Goal: Task Accomplishment & Management: Complete application form

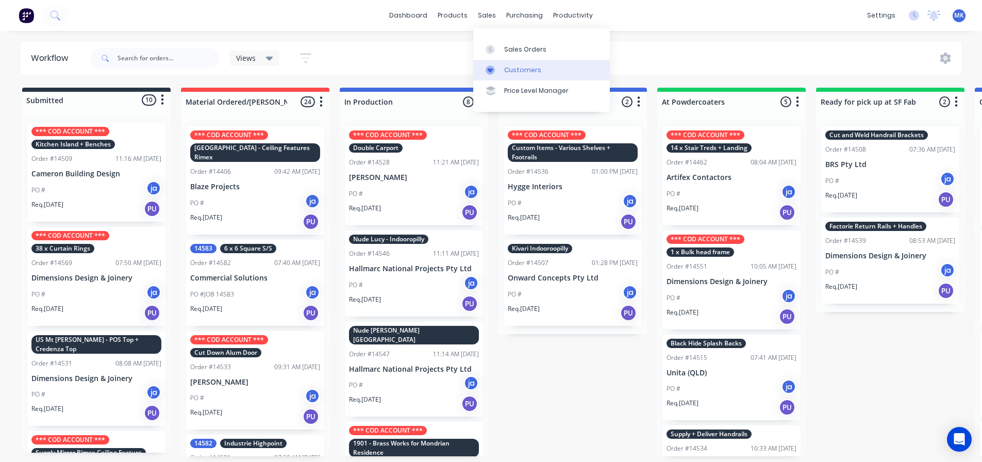
drag, startPoint x: 0, startPoint y: 0, endPoint x: 529, endPoint y: 65, distance: 532.9
click at [529, 65] on div "Customers" at bounding box center [522, 69] width 37 height 9
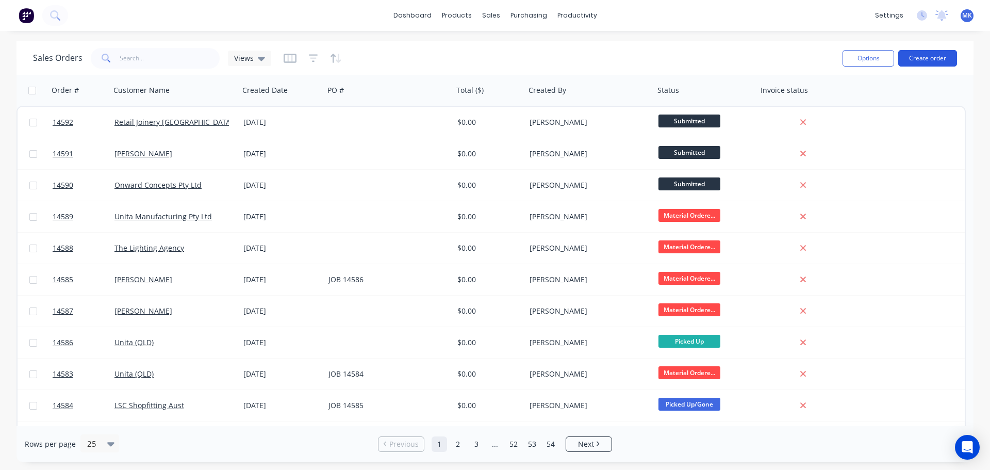
click at [920, 61] on button "Create order" at bounding box center [927, 58] width 59 height 16
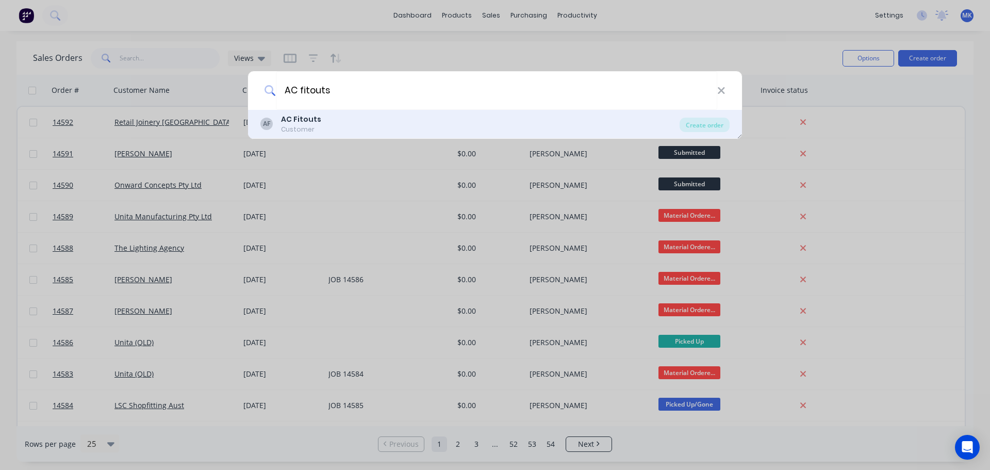
type input "AC fitouts"
click at [335, 118] on div "AF AC Fitouts Customer" at bounding box center [469, 124] width 419 height 20
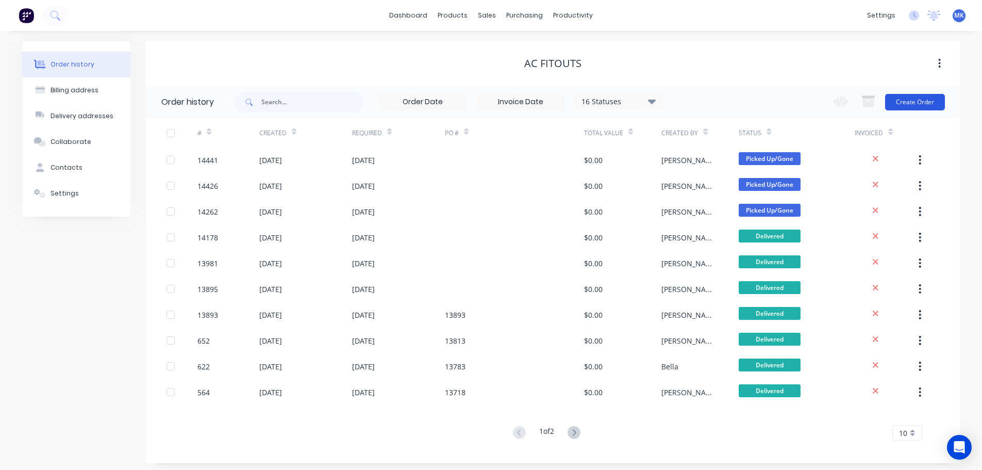
click at [937, 96] on button "Create Order" at bounding box center [915, 102] width 60 height 16
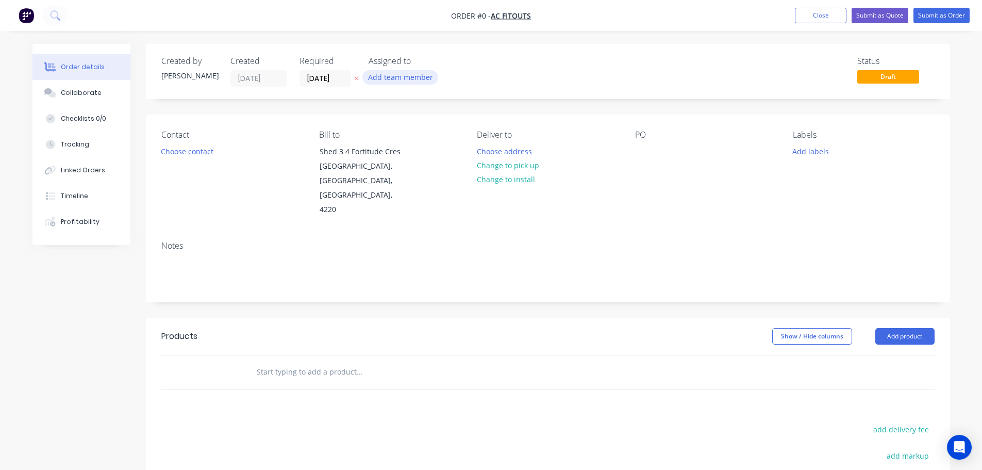
click at [421, 75] on button "Add team member" at bounding box center [400, 77] width 76 height 14
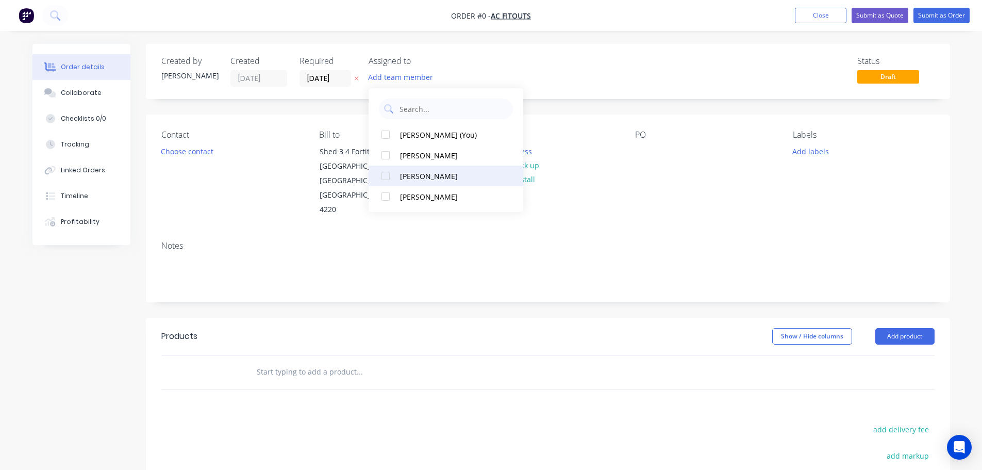
drag, startPoint x: 432, startPoint y: 164, endPoint x: 432, endPoint y: 173, distance: 9.3
click at [432, 173] on div "[PERSON_NAME] (You) [PERSON_NAME] [PERSON_NAME] [PERSON_NAME]" at bounding box center [446, 150] width 155 height 124
click at [432, 173] on div "[PERSON_NAME]" at bounding box center [451, 176] width 103 height 11
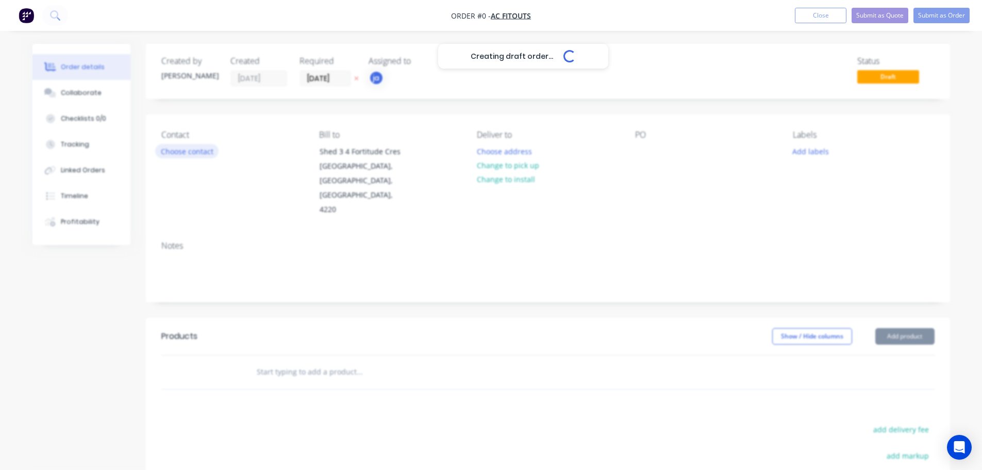
click at [196, 154] on div "Creating draft order... Loading... Order details Collaborate Checklists 0/0 Tra…" at bounding box center [491, 348] width 938 height 608
click at [196, 154] on button "Choose contact" at bounding box center [186, 151] width 63 height 14
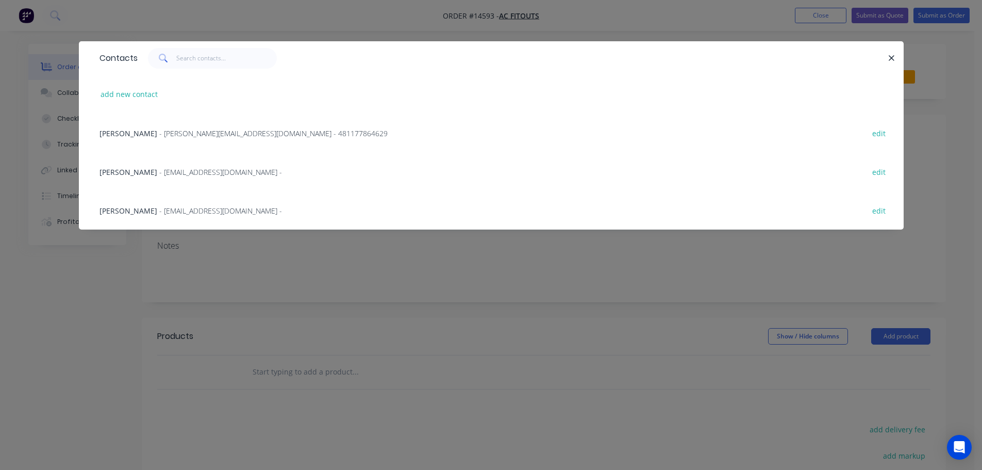
drag, startPoint x: 284, startPoint y: 298, endPoint x: 363, endPoint y: 219, distance: 112.6
click at [285, 297] on div "Contacts add new contact Kelly Traill - [EMAIL_ADDRESS][DOMAIN_NAME] - 48117786…" at bounding box center [491, 235] width 982 height 470
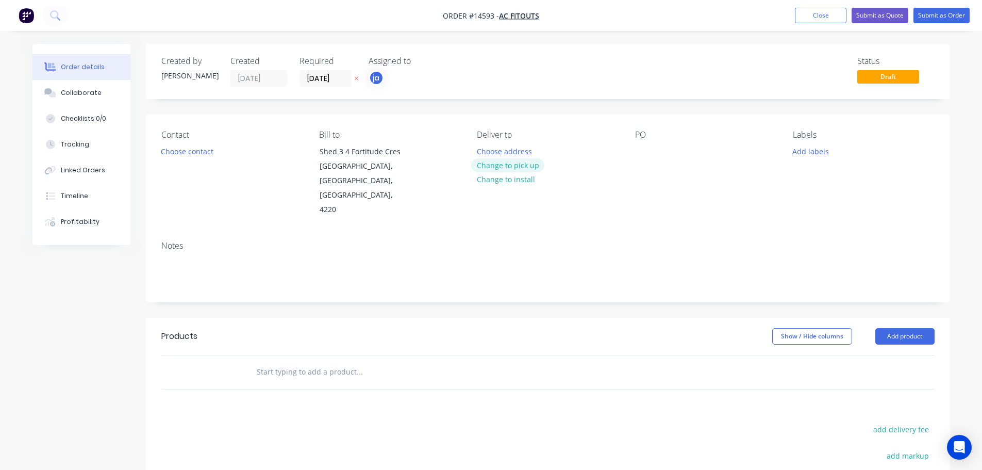
click at [517, 161] on button "Change to pick up" at bounding box center [507, 165] width 73 height 14
click at [812, 156] on button "Add labels" at bounding box center [810, 151] width 47 height 14
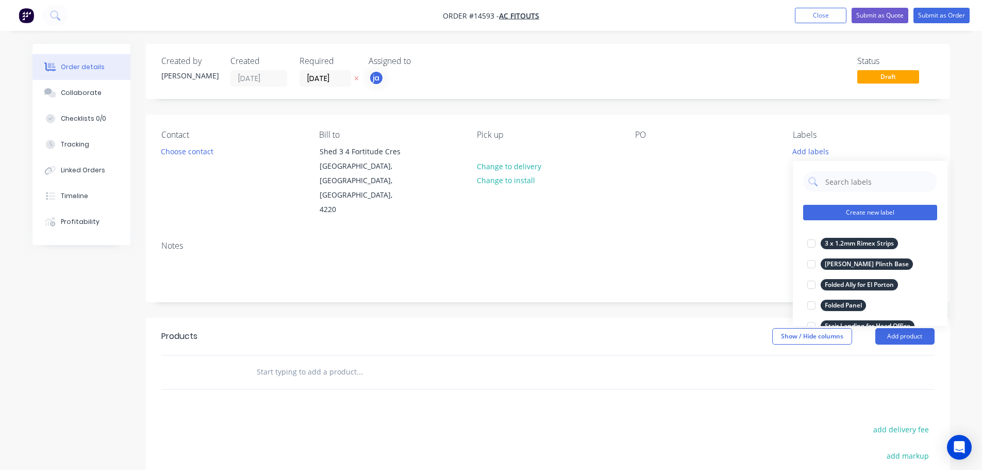
click at [918, 210] on button "Create new label" at bounding box center [870, 212] width 134 height 15
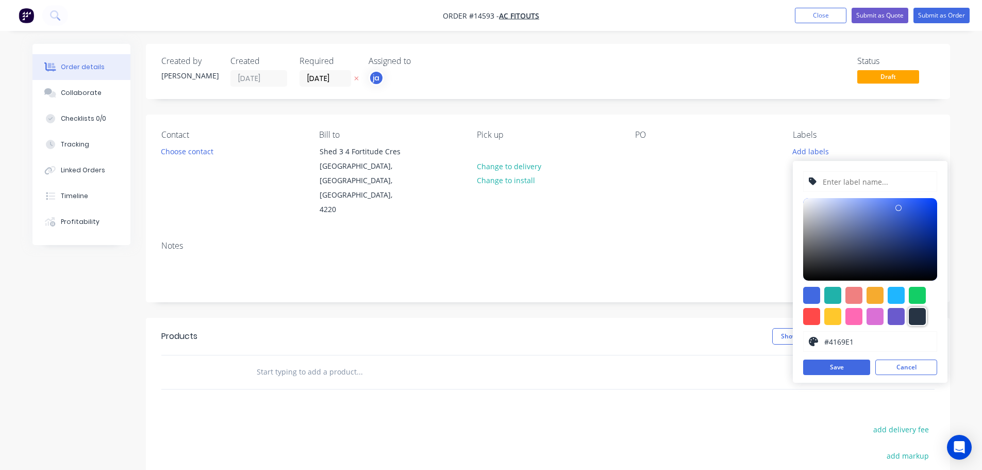
click at [921, 315] on div at bounding box center [917, 316] width 17 height 17
type input "#273444"
drag, startPoint x: 828, startPoint y: 191, endPoint x: 830, endPoint y: 185, distance: 6.5
click at [828, 191] on div at bounding box center [870, 181] width 134 height 21
click at [830, 185] on input "text" at bounding box center [877, 182] width 110 height 20
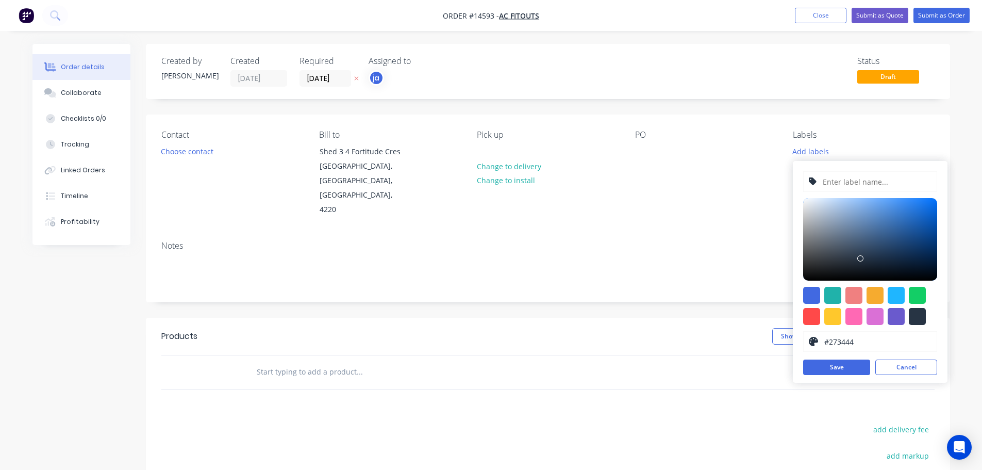
paste input "1mm Brass Skirting"
type input "1mm Brass Skirting"
click at [854, 369] on button "Save" at bounding box center [836, 366] width 67 height 15
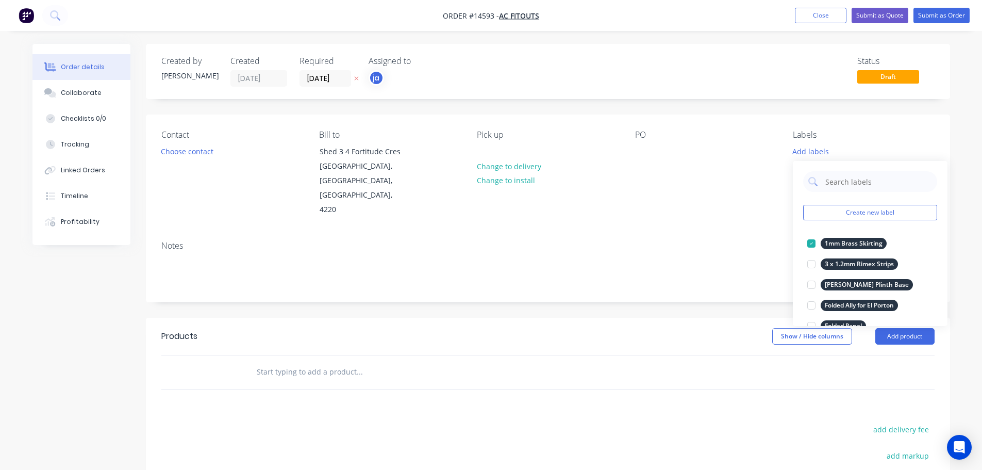
click at [392, 375] on div "Products Show / Hide columns Add product add delivery fee add markup add discou…" at bounding box center [548, 477] width 804 height 319
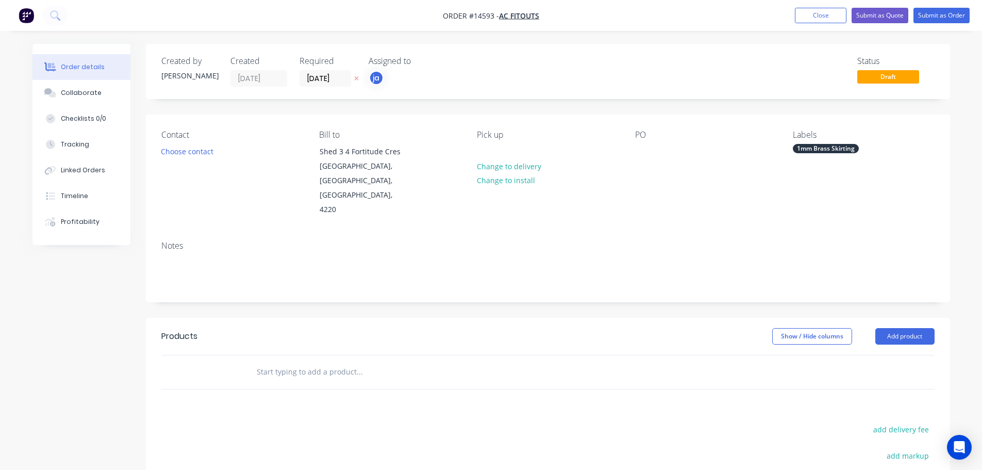
click at [387, 373] on div at bounding box center [429, 372] width 371 height 34
click at [374, 368] on div at bounding box center [429, 372] width 371 height 34
click at [364, 366] on input "text" at bounding box center [359, 371] width 206 height 21
paste input "1mm Brass Skirting"
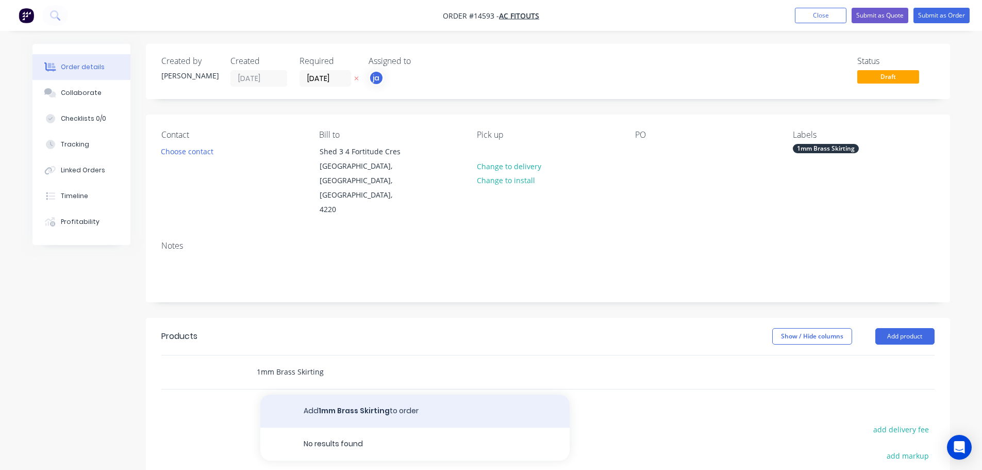
type input "1mm Brass Skirting"
click at [363, 395] on button "Add 1mm Brass Skirting to order" at bounding box center [414, 410] width 309 height 33
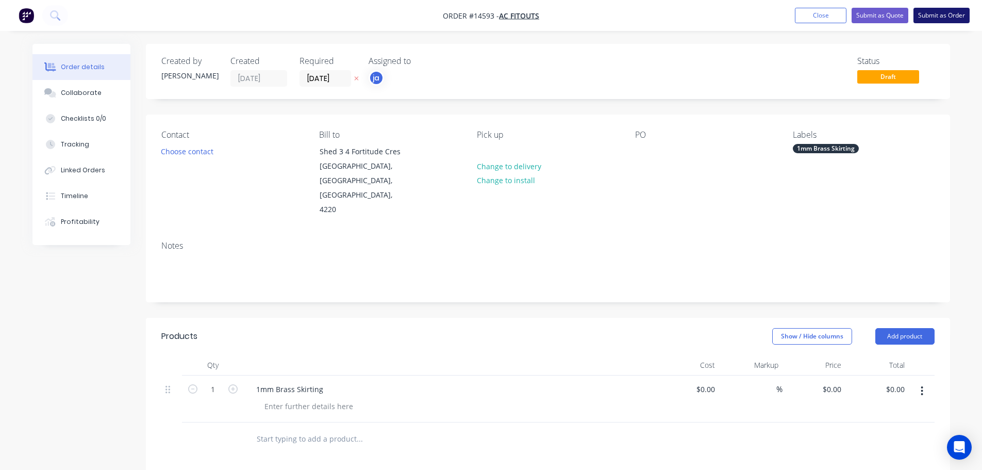
click at [931, 22] on button "Submit as Order" at bounding box center [942, 15] width 56 height 15
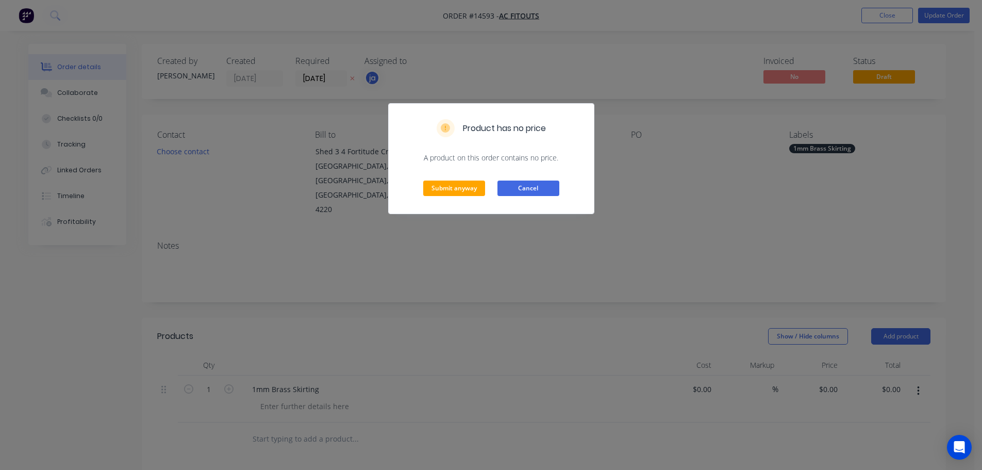
drag, startPoint x: 523, startPoint y: 195, endPoint x: 529, endPoint y: 194, distance: 5.9
click at [527, 195] on button "Cancel" at bounding box center [528, 187] width 62 height 15
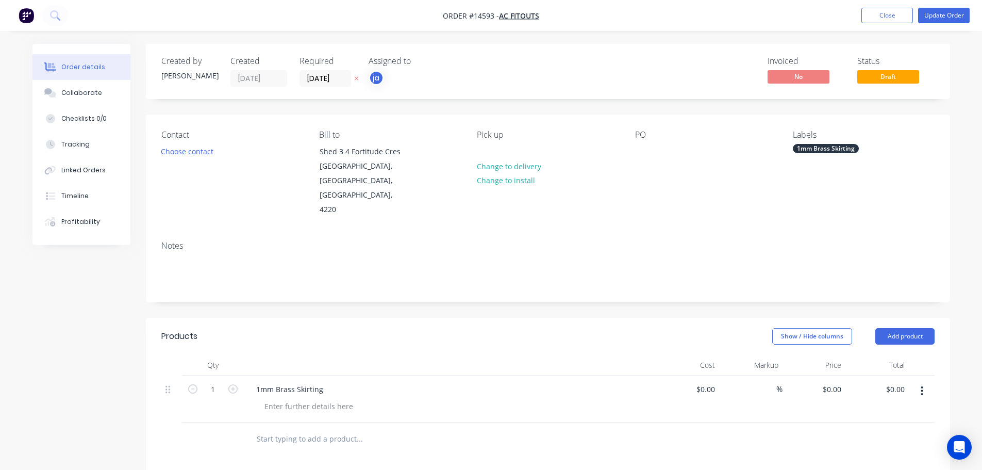
click at [847, 149] on div "1mm Brass Skirting" at bounding box center [826, 148] width 66 height 9
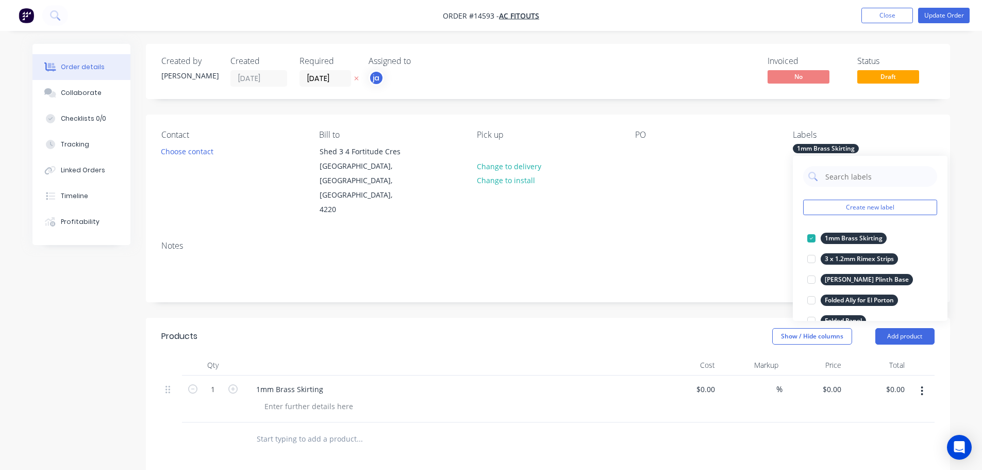
click at [866, 216] on div "Create new label 1mm Brass Skirting edit 3 x 1.2mm Rimex Strips edit [PERSON_NA…" at bounding box center [870, 238] width 155 height 165
click at [874, 204] on button "Create new label" at bounding box center [870, 207] width 134 height 15
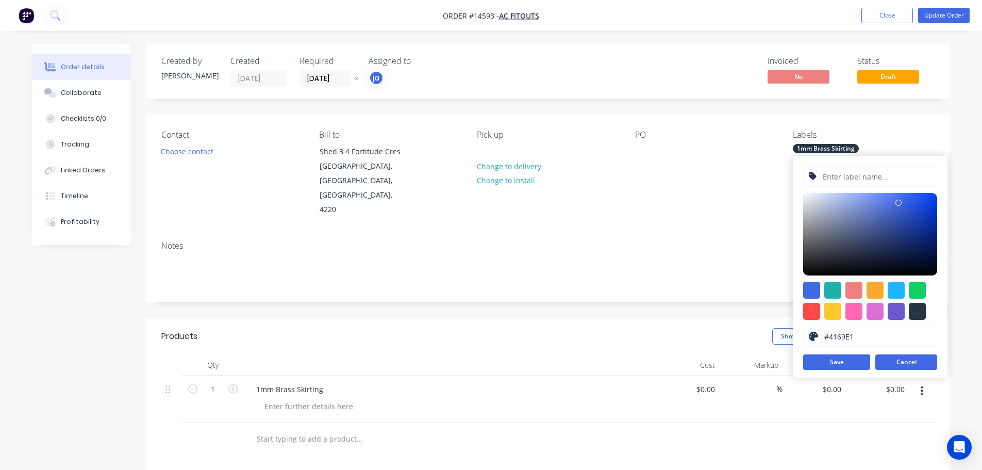
click at [899, 362] on button "Cancel" at bounding box center [906, 361] width 62 height 15
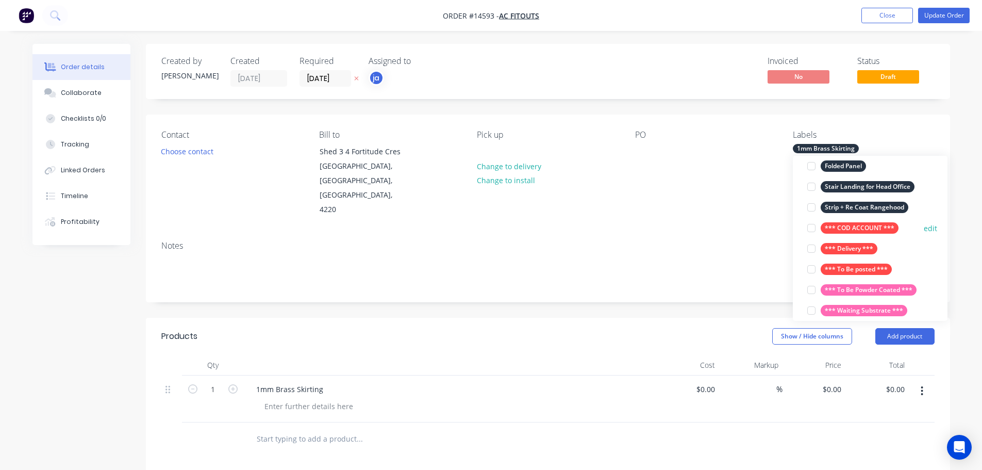
click at [872, 231] on div "*** COD ACCOUNT ***" at bounding box center [860, 227] width 78 height 11
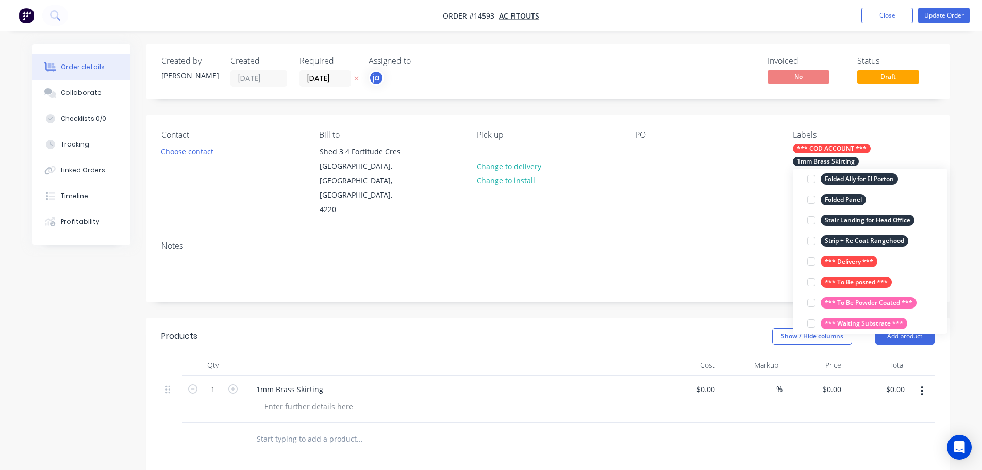
scroll to position [10, 0]
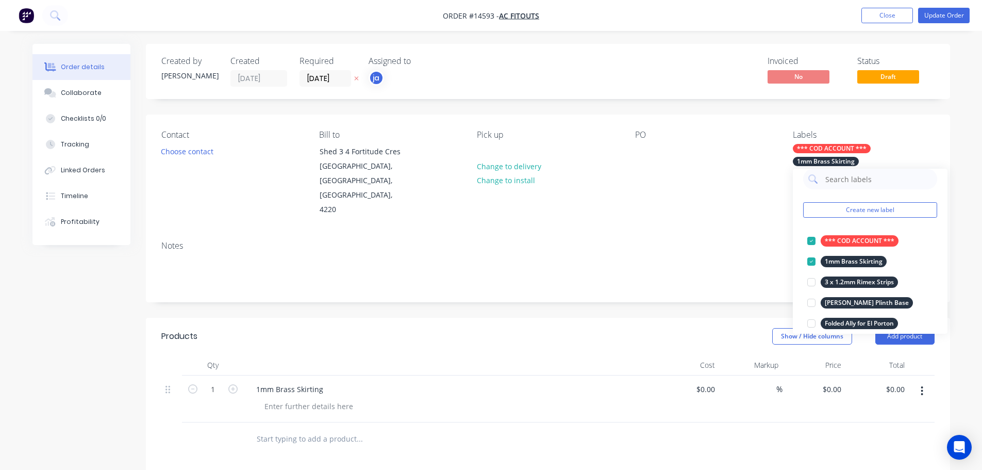
click at [684, 241] on div "Notes" at bounding box center [547, 246] width 773 height 10
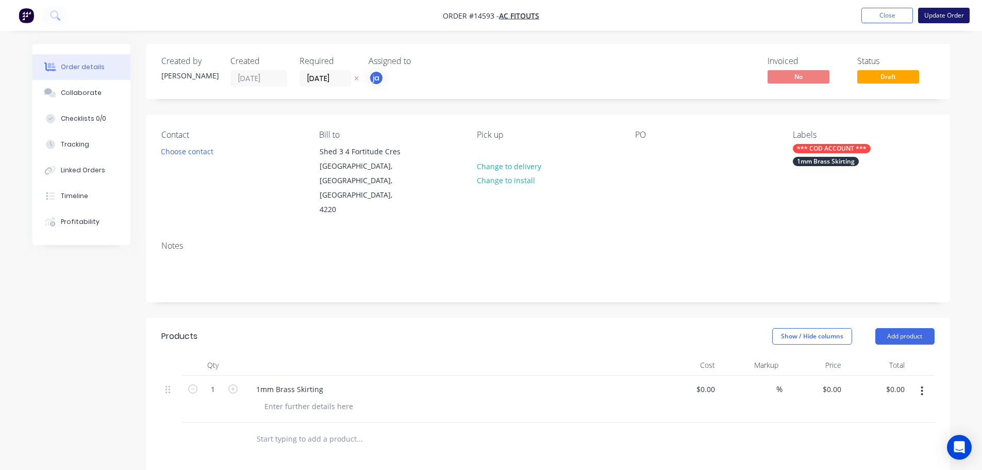
click at [940, 12] on button "Update Order" at bounding box center [944, 15] width 52 height 15
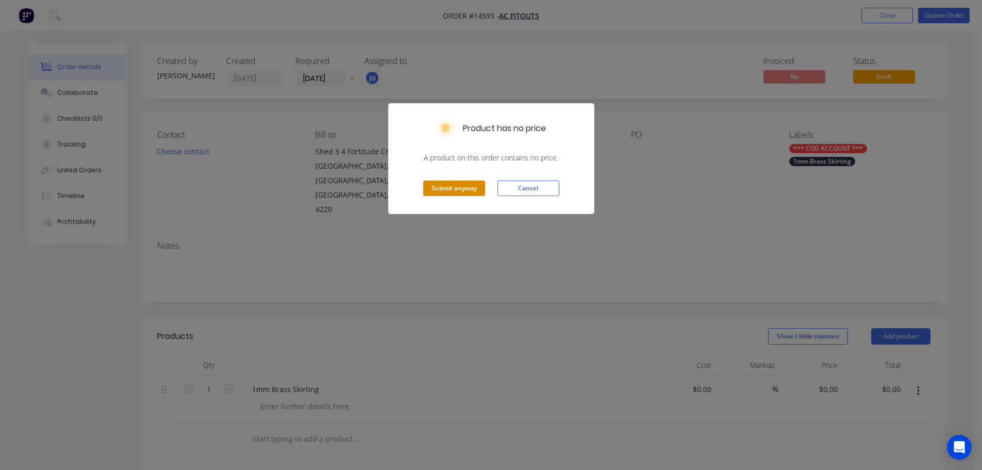
click at [454, 185] on button "Submit anyway" at bounding box center [454, 187] width 62 height 15
